Goal: Feedback & Contribution: Leave review/rating

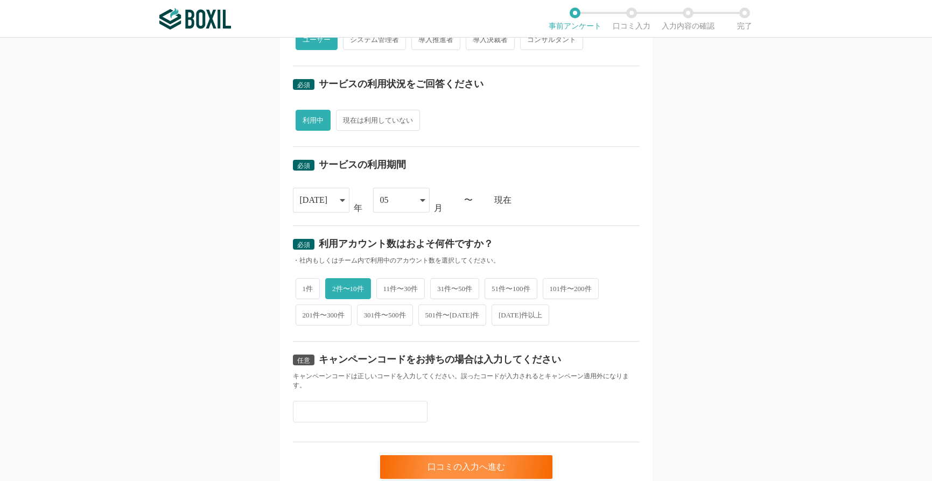
scroll to position [368, 0]
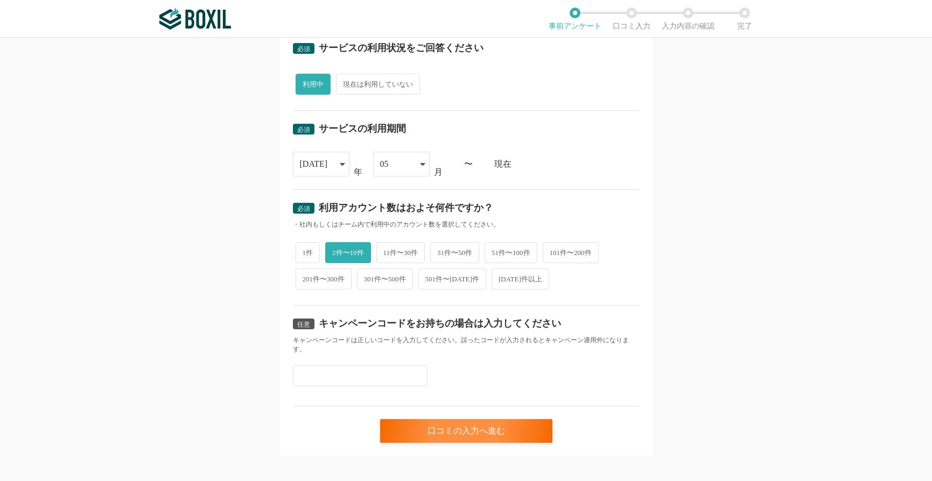
click at [749, 11] on li "完了" at bounding box center [745, 19] width 57 height 23
click at [722, 19] on li "完了" at bounding box center [745, 19] width 57 height 23
click at [187, 23] on img at bounding box center [195, 19] width 72 height 22
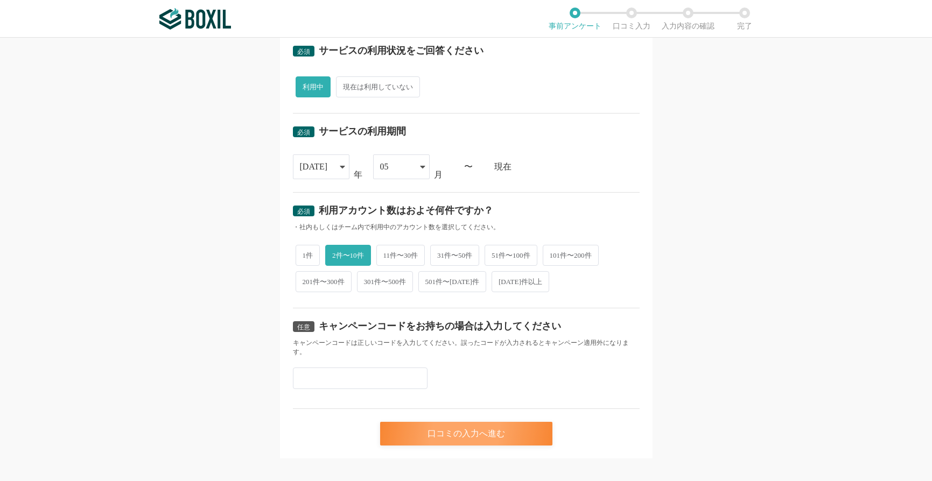
click at [442, 422] on div "口コミの入力へ進む" at bounding box center [466, 434] width 172 height 24
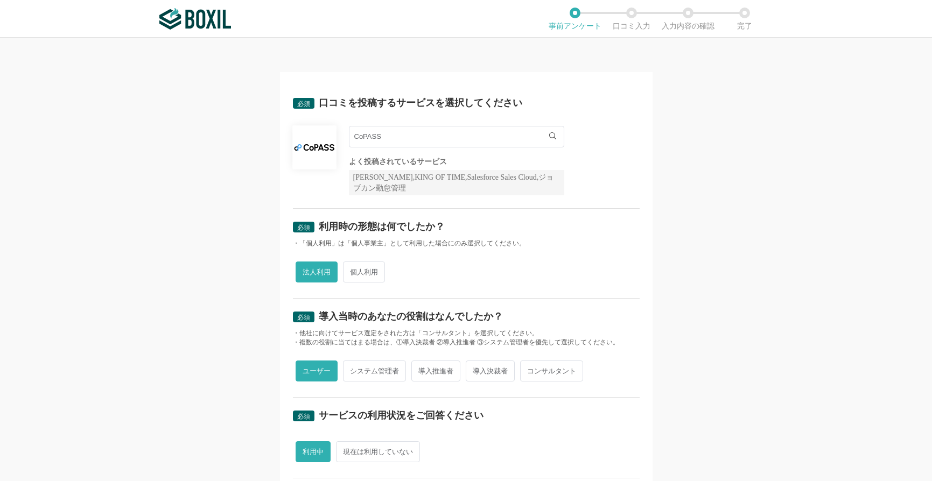
click at [440, 135] on input "CoPASS" at bounding box center [456, 137] width 215 height 22
click at [258, 172] on div "必須 口コミを投稿するサービスを選択してください CoPASS CoPASS よく投稿されているサービス Sansan,KING OF TIME,Salesf…" at bounding box center [466, 260] width 932 height 444
click at [580, 13] on li "事前アンケート" at bounding box center [575, 19] width 57 height 23
click at [752, 13] on li "完了" at bounding box center [745, 19] width 57 height 23
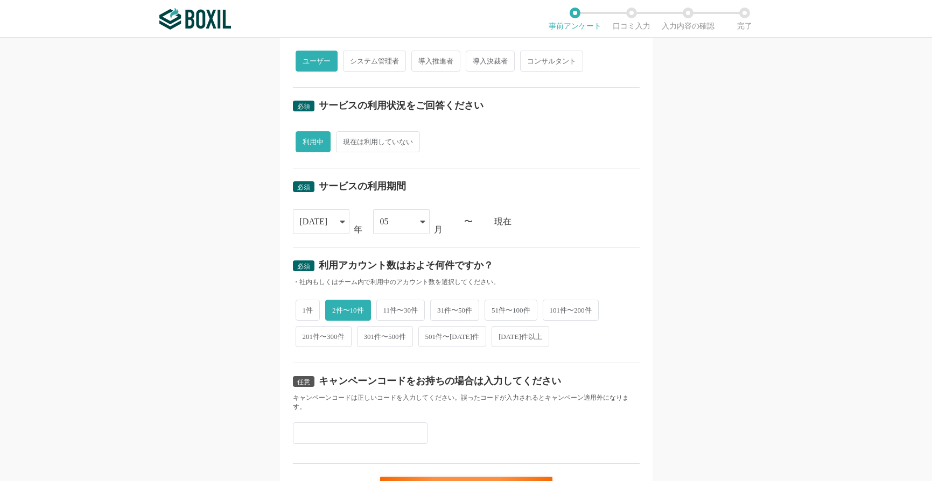
scroll to position [368, 0]
